Goal: Task Accomplishment & Management: Complete application form

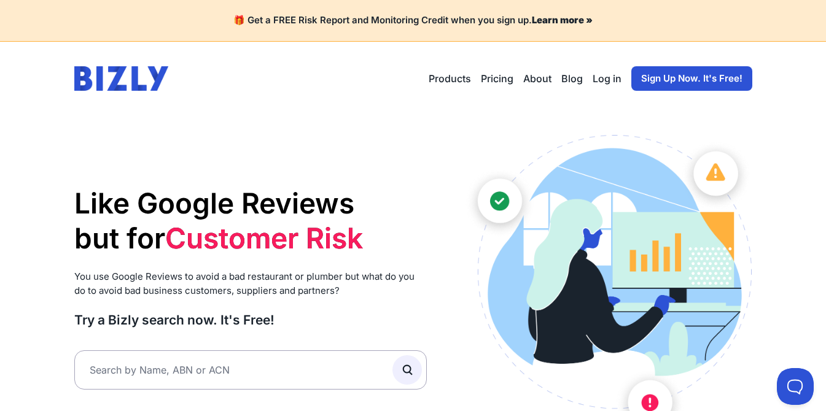
click at [677, 75] on link "Sign Up Now. It's Free!" at bounding box center [691, 78] width 121 height 25
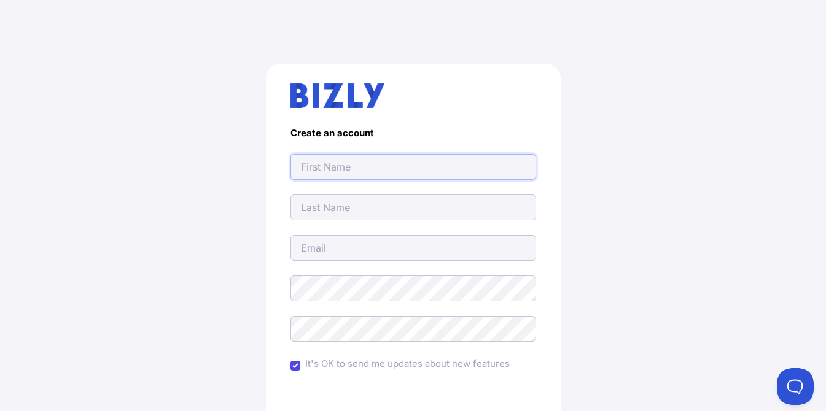
click at [330, 164] on input "text" at bounding box center [413, 167] width 246 height 26
type input "[EMAIL_ADDRESS][DOMAIN_NAME]"
type input "alexpremier173@gmail.com"
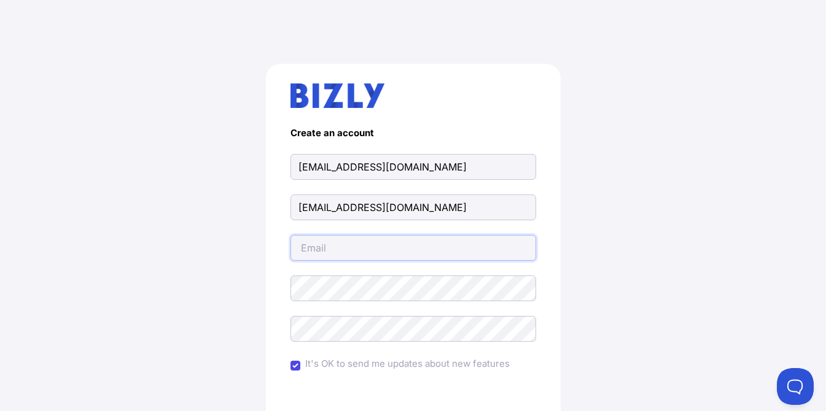
type input "alexpremier173@gmail.com"
click at [124, 207] on div "Create an account alexpremier173@gmail.com alexpremier173@gmail.com alexpremier…" at bounding box center [413, 302] width 777 height 536
drag, startPoint x: 468, startPoint y: 165, endPoint x: 265, endPoint y: 180, distance: 203.8
click at [165, 163] on div "Create an account alexpremier173@gmail.com alexpremier173@gmail.com alexpremier…" at bounding box center [413, 302] width 777 height 536
paste input "Premier Restumping"
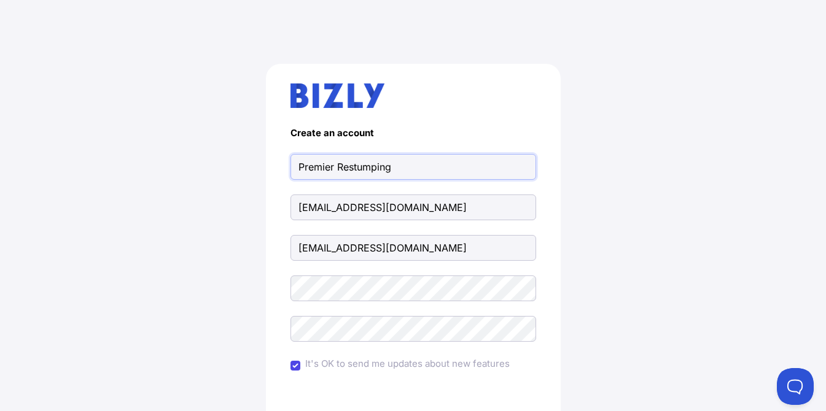
type input "Premier Restumping"
click at [63, 266] on div "Create an account Premier Restumping alexpremier173@gmail.com alexpremier173@gm…" at bounding box center [413, 302] width 777 height 536
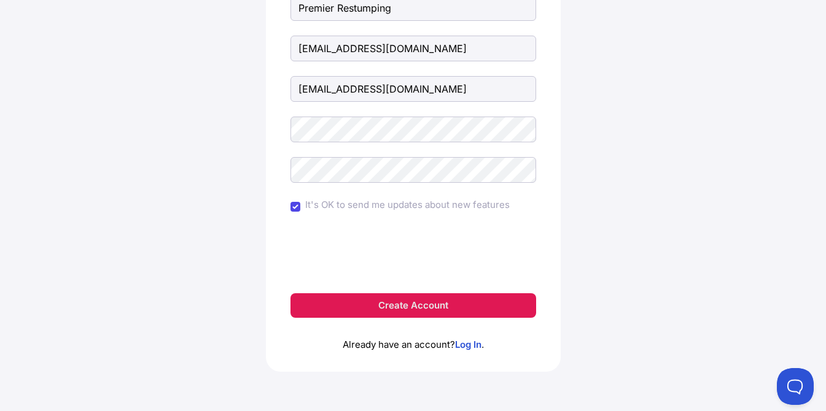
click at [446, 312] on button "Create Account" at bounding box center [413, 305] width 246 height 25
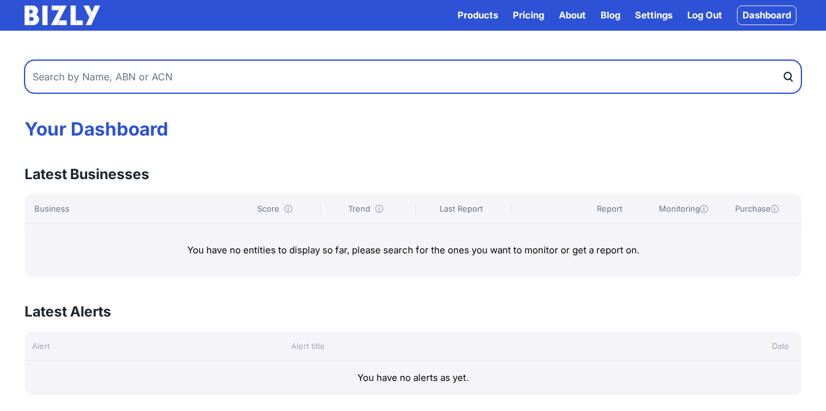
drag, startPoint x: 94, startPoint y: 81, endPoint x: 305, endPoint y: 62, distance: 212.0
click at [94, 81] on input "text" at bounding box center [413, 76] width 777 height 33
paste input "48644551897"
type input "48644551897"
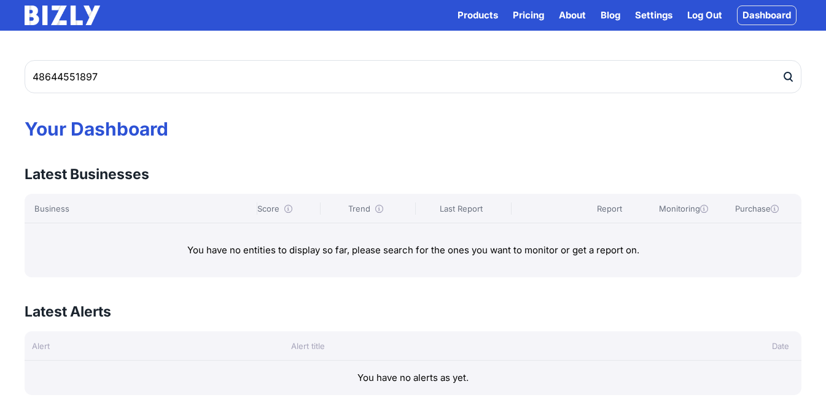
click at [788, 76] on icon "submit" at bounding box center [787, 77] width 12 height 13
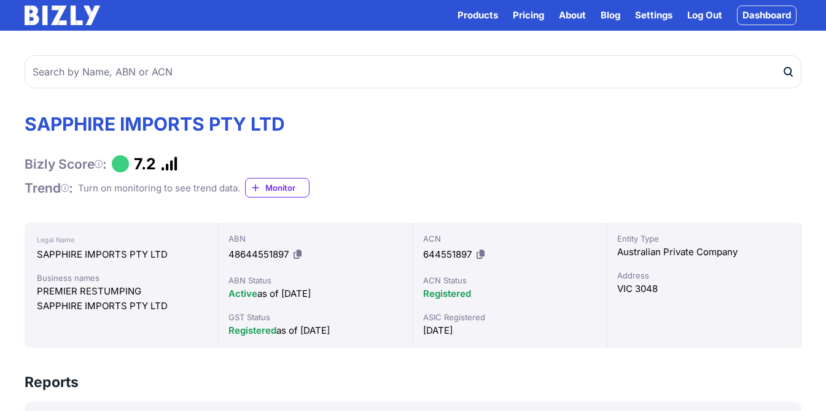
click at [271, 184] on span "Monitor" at bounding box center [287, 188] width 44 height 12
